Goal: Transaction & Acquisition: Subscribe to service/newsletter

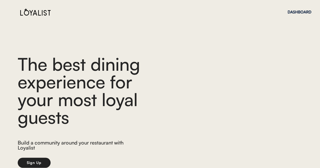
click at [320, 103] on html "The best dining experience for your most loyal guests Build a community around …" at bounding box center [160, 84] width 320 height 168
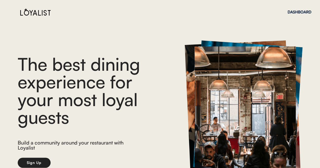
scroll to position [33, 0]
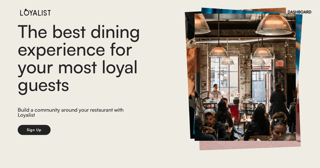
drag, startPoint x: 324, startPoint y: 112, endPoint x: 311, endPoint y: 150, distance: 40.1
click at [320, 135] on html "The best dining experience for your most loyal guests Build a community around …" at bounding box center [160, 51] width 320 height 168
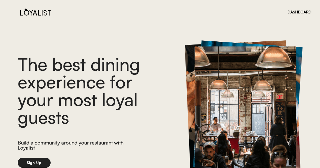
scroll to position [33, 0]
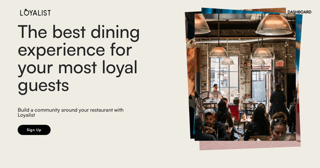
click at [33, 128] on button "Sign Up" at bounding box center [34, 130] width 33 height 10
